Goal: Navigation & Orientation: Find specific page/section

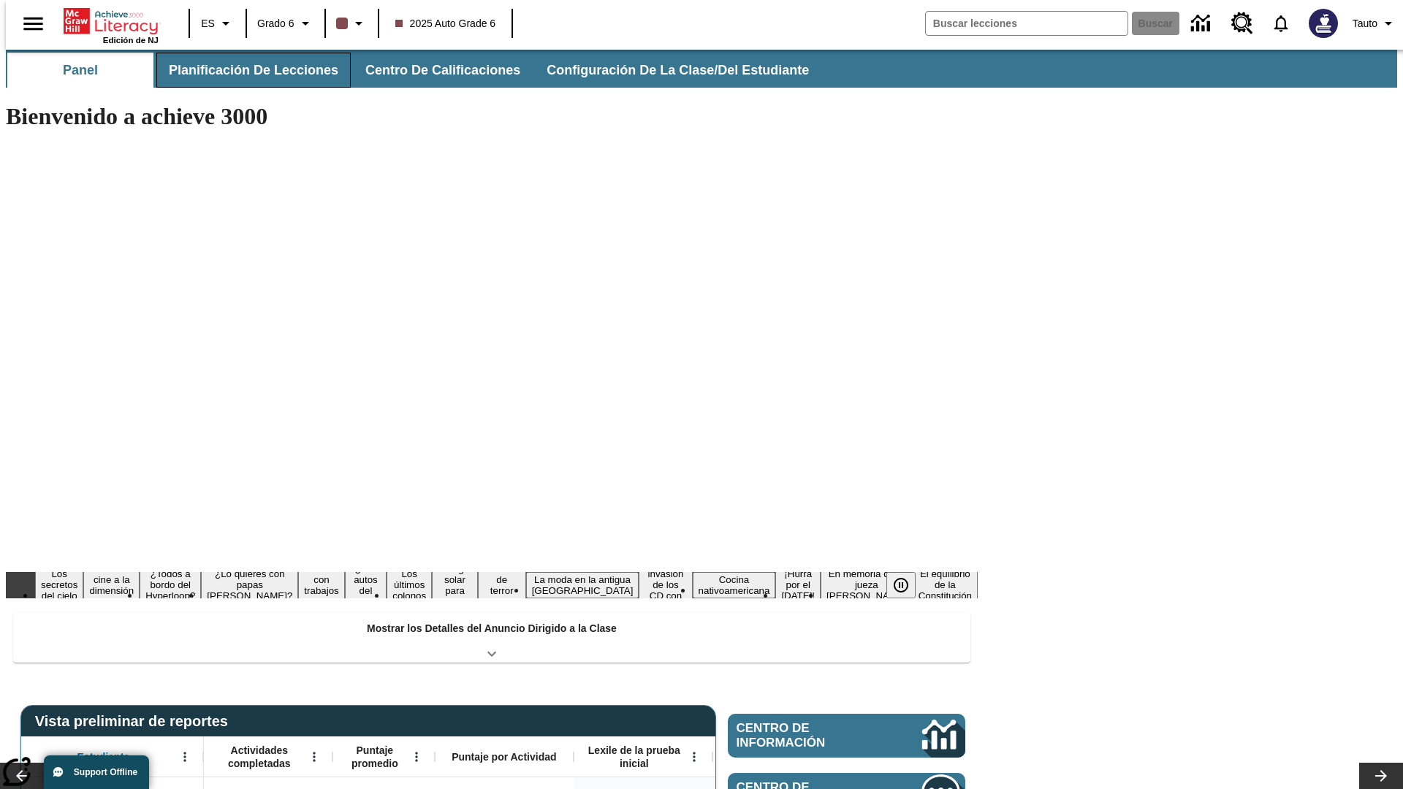
click at [245, 70] on button "Planificación de lecciones" at bounding box center [253, 70] width 194 height 35
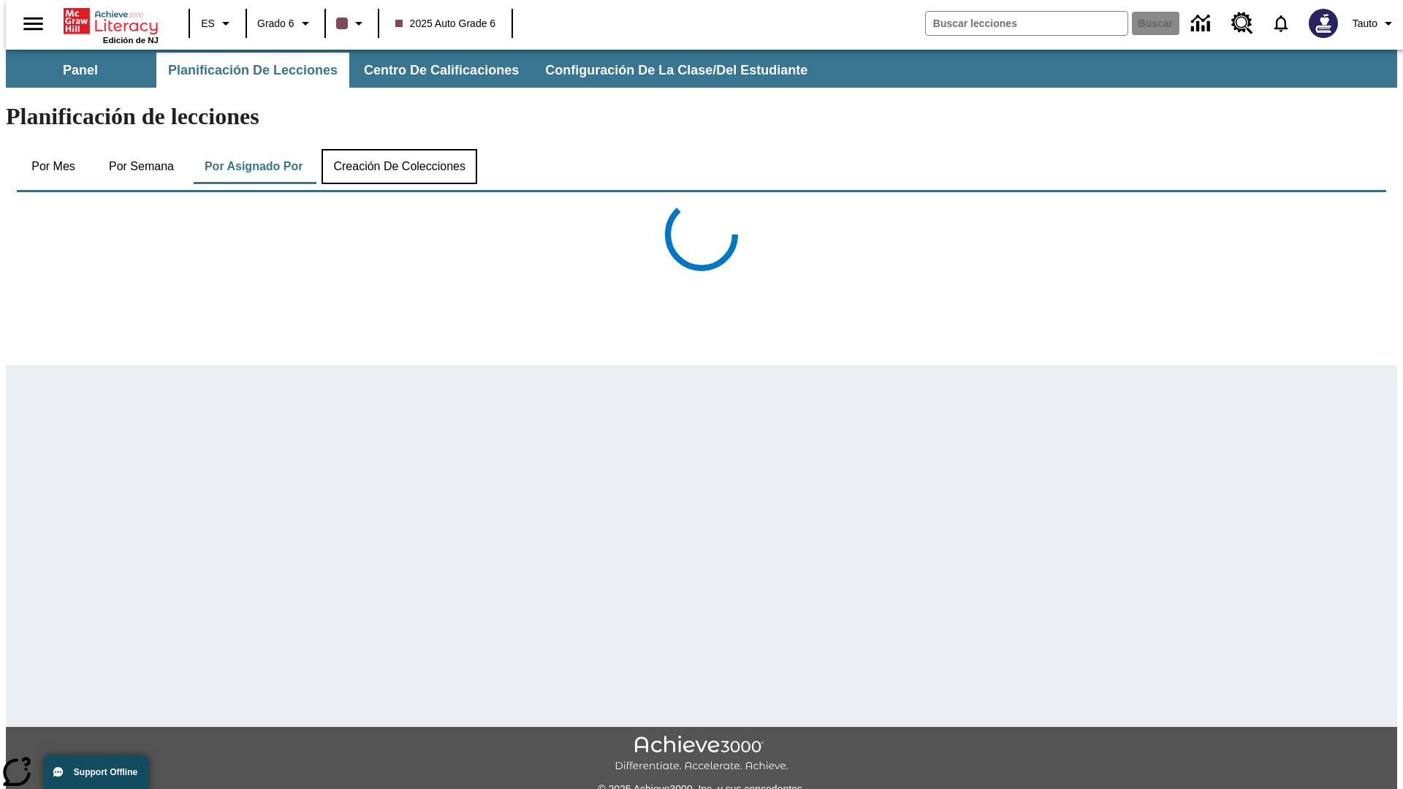
click at [396, 149] on button "Creación de colecciones" at bounding box center [400, 166] width 156 height 35
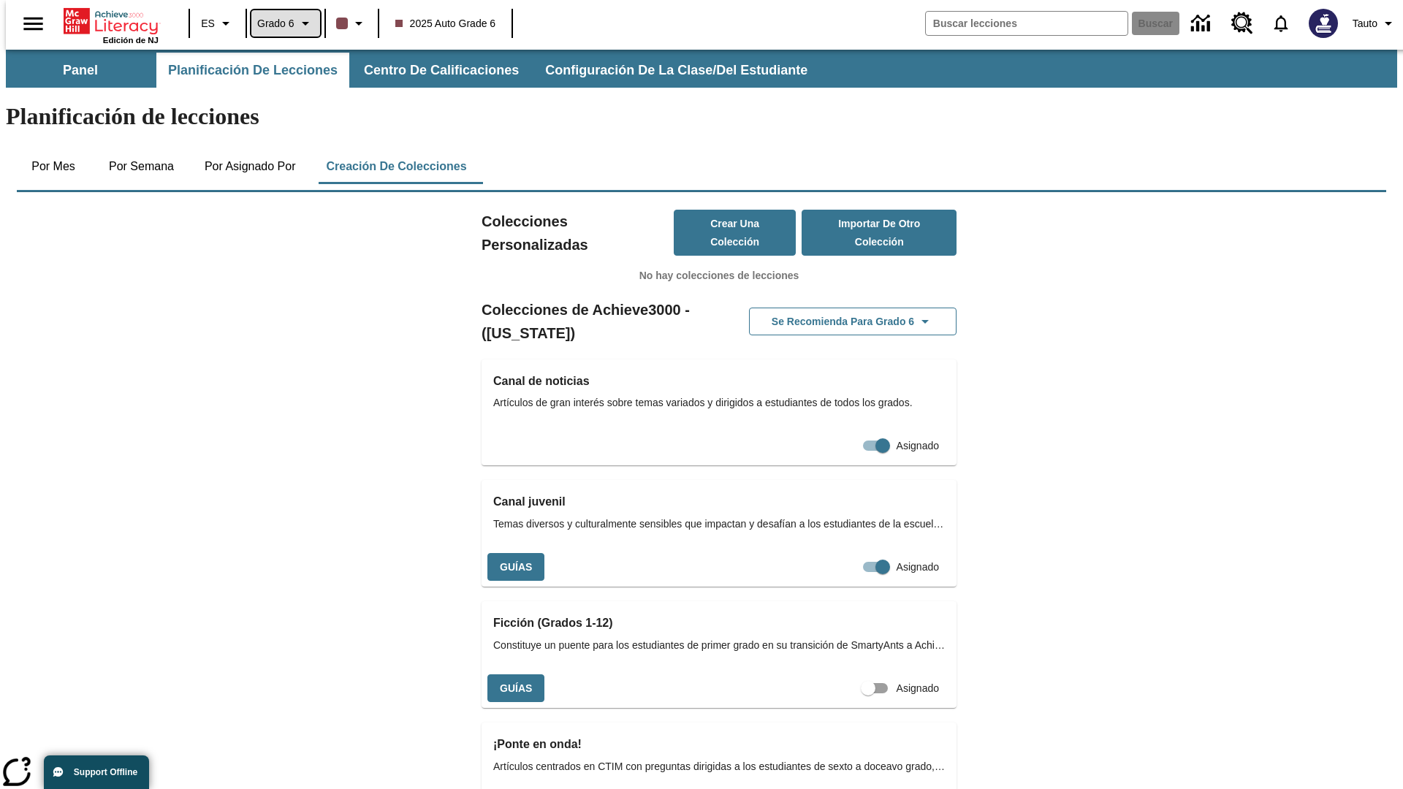
click at [280, 23] on span "Grado 6" at bounding box center [275, 23] width 37 height 15
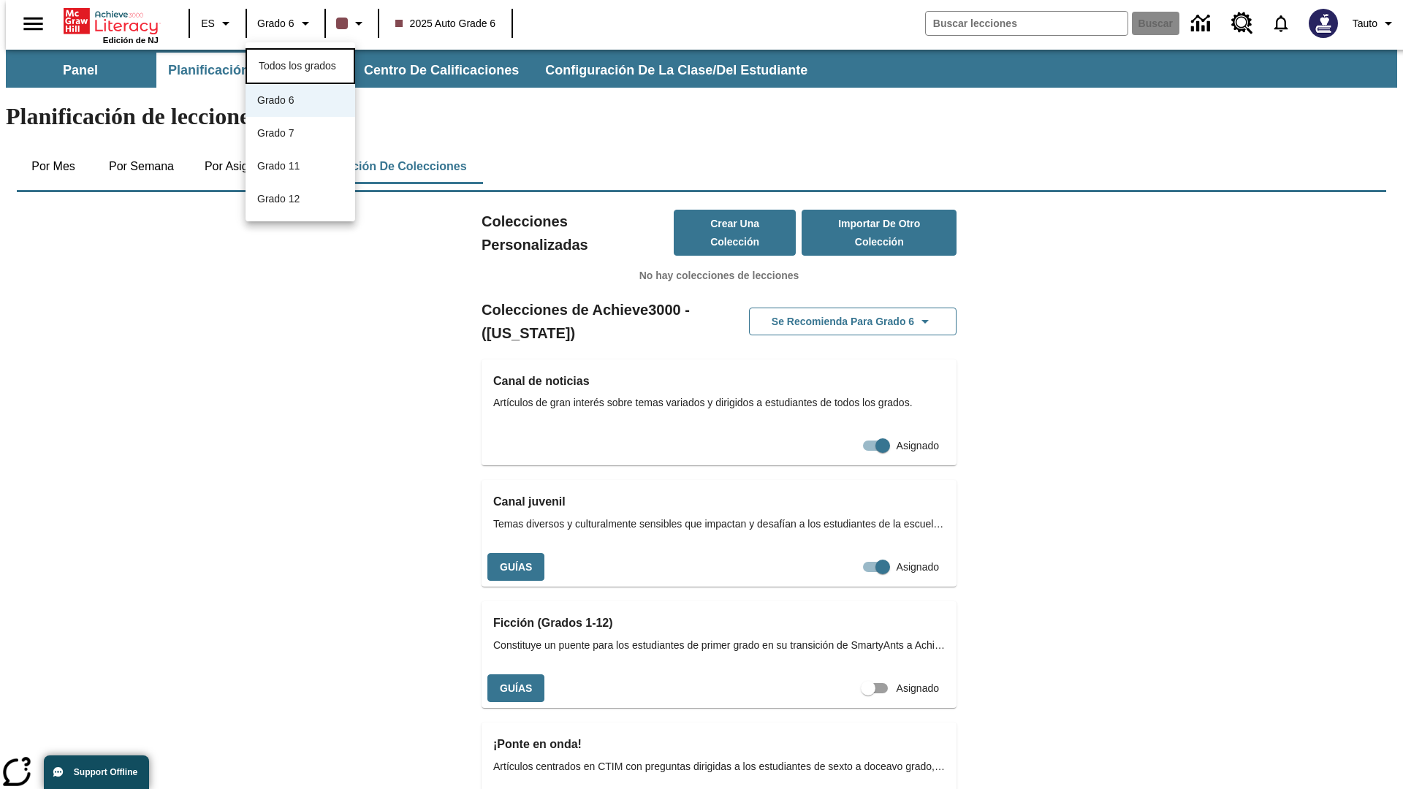
click at [300, 64] on span "Todos los grados" at bounding box center [297, 66] width 77 height 12
